Goal: Task Accomplishment & Management: Complete application form

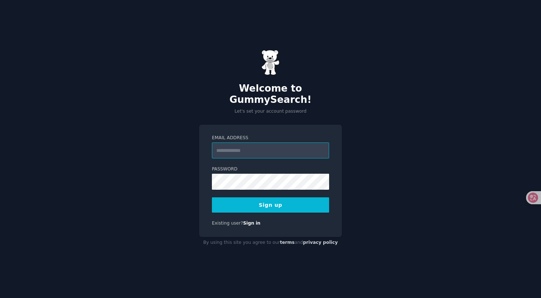
click at [253, 147] on input "Email Address" at bounding box center [270, 151] width 117 height 16
type input "**********"
click at [289, 203] on button "Sign up" at bounding box center [270, 205] width 117 height 15
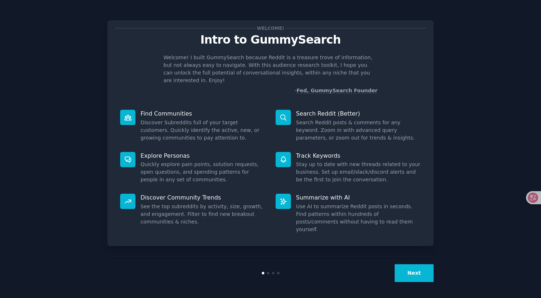
click at [406, 273] on button "Next" at bounding box center [413, 273] width 39 height 18
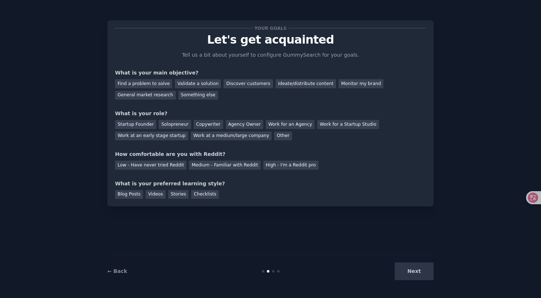
click at [405, 274] on div "Next" at bounding box center [378, 272] width 109 height 18
click at [405, 273] on div "Next" at bounding box center [378, 272] width 109 height 18
click at [155, 81] on div "Find a problem to solve" at bounding box center [143, 83] width 57 height 9
click at [158, 96] on div "General market research" at bounding box center [145, 95] width 61 height 9
click at [143, 124] on div "Startup Founder" at bounding box center [135, 124] width 41 height 9
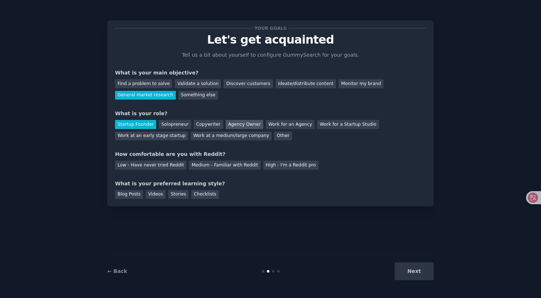
click at [233, 126] on div "Agency Owner" at bounding box center [244, 124] width 37 height 9
click at [146, 124] on div "Startup Founder" at bounding box center [135, 124] width 41 height 9
click at [163, 165] on div "Low - Have never tried Reddit" at bounding box center [150, 165] width 71 height 9
click at [137, 195] on div "Blog Posts" at bounding box center [129, 194] width 28 height 9
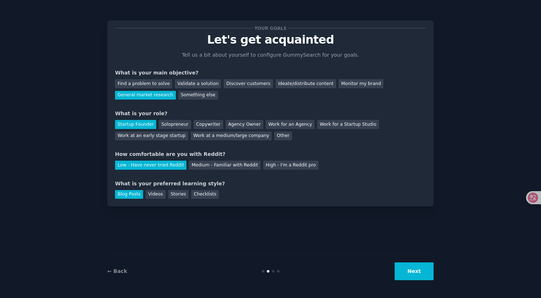
click at [422, 278] on button "Next" at bounding box center [413, 272] width 39 height 18
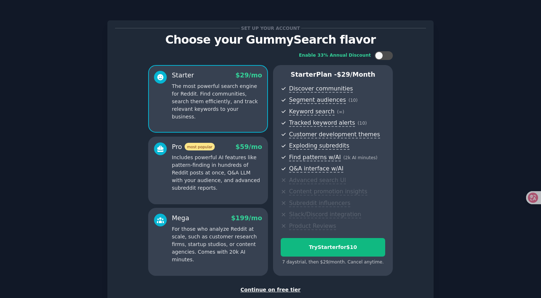
click at [273, 289] on div "Continue on free tier" at bounding box center [270, 290] width 311 height 8
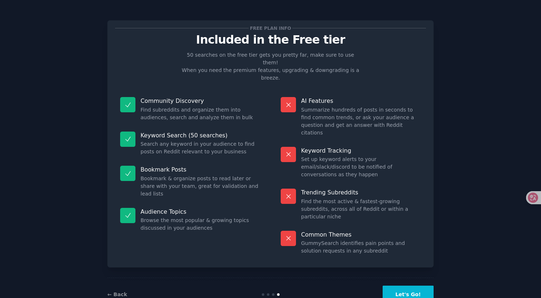
click at [404, 286] on button "Let's Go!" at bounding box center [407, 295] width 51 height 18
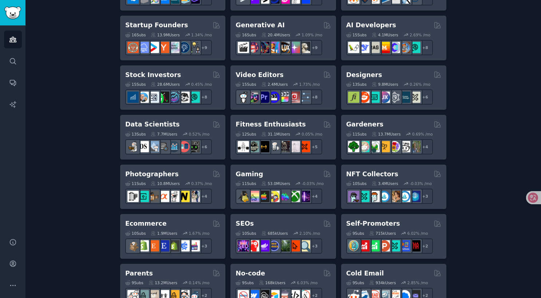
scroll to position [249, 0]
